Goal: Information Seeking & Learning: Learn about a topic

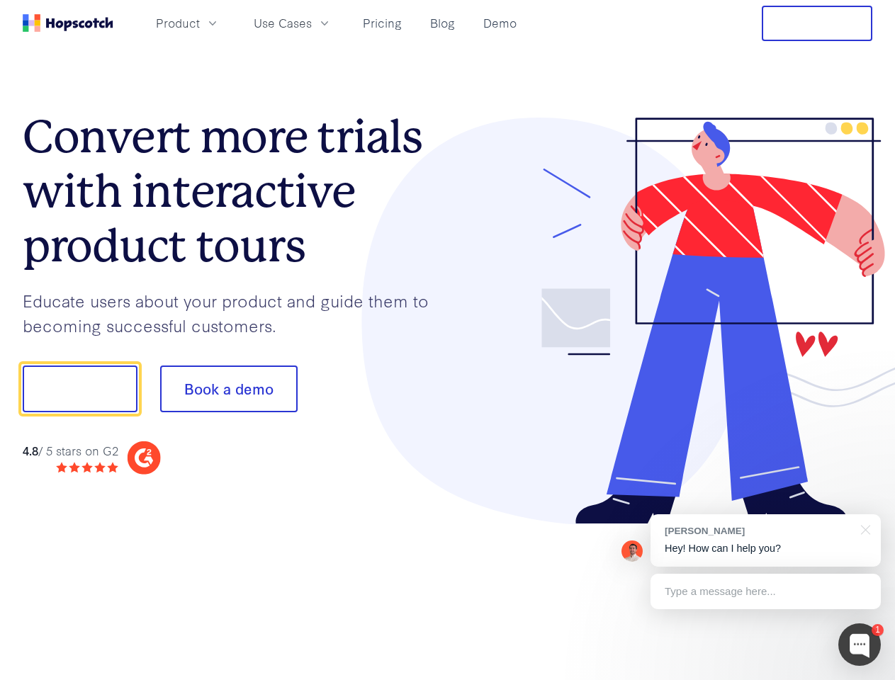
click at [448, 340] on div at bounding box center [660, 322] width 425 height 408
click at [200, 23] on span "Product" at bounding box center [178, 23] width 44 height 18
click at [312, 23] on span "Use Cases" at bounding box center [283, 23] width 58 height 18
click at [817, 23] on button "Free Trial" at bounding box center [817, 23] width 111 height 35
click at [79, 389] on button "Show me!" at bounding box center [80, 389] width 115 height 47
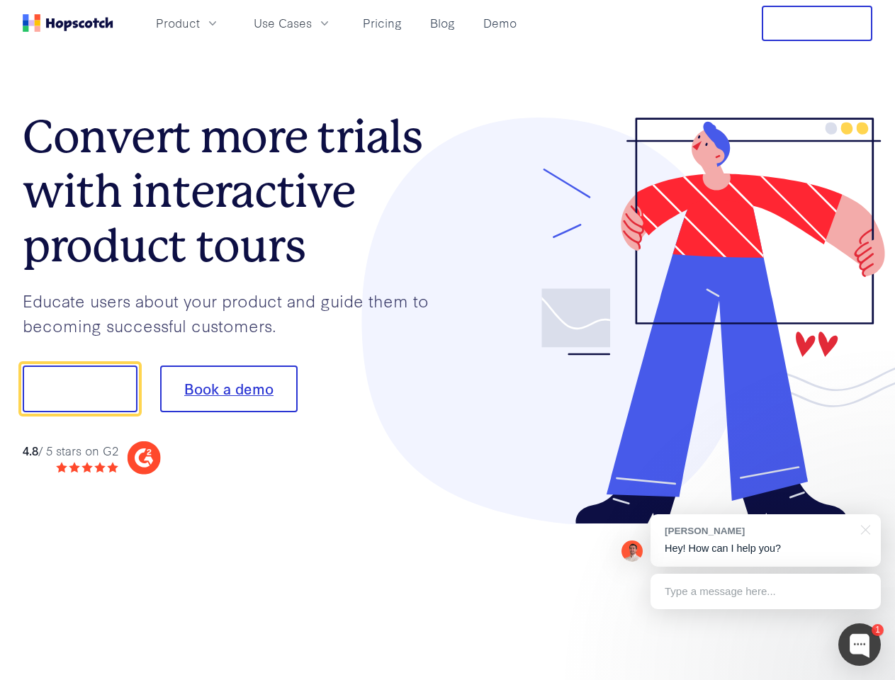
click at [228, 389] on button "Book a demo" at bounding box center [228, 389] width 137 height 47
click at [860, 645] on div at bounding box center [859, 645] width 43 height 43
click at [765, 541] on div "[PERSON_NAME] Hey! How can I help you?" at bounding box center [766, 541] width 230 height 52
click at [863, 529] on div at bounding box center [748, 482] width 266 height 283
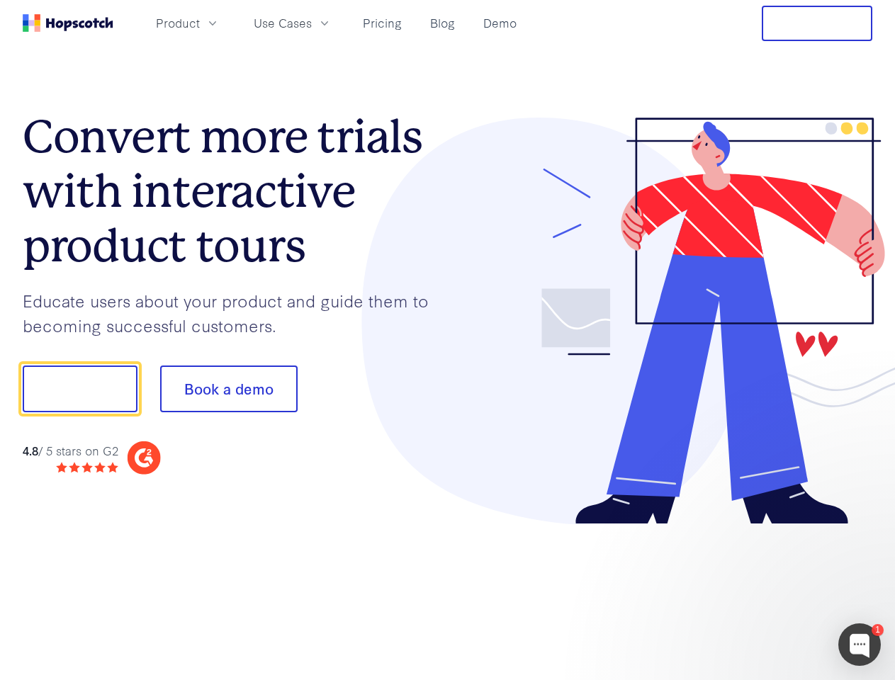
click at [765, 592] on div at bounding box center [748, 482] width 266 height 283
